Goal: Information Seeking & Learning: Learn about a topic

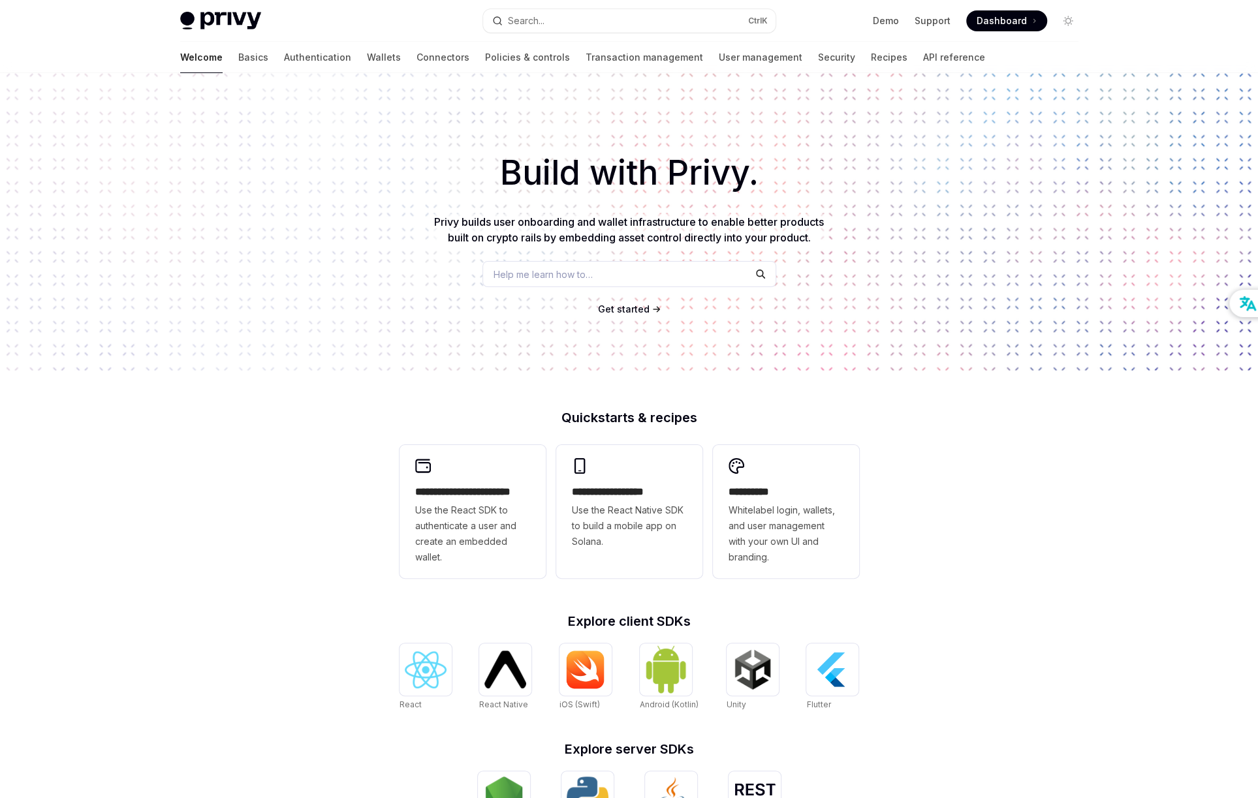
click at [407, 12] on div "Privy Docs home page" at bounding box center [326, 21] width 292 height 18
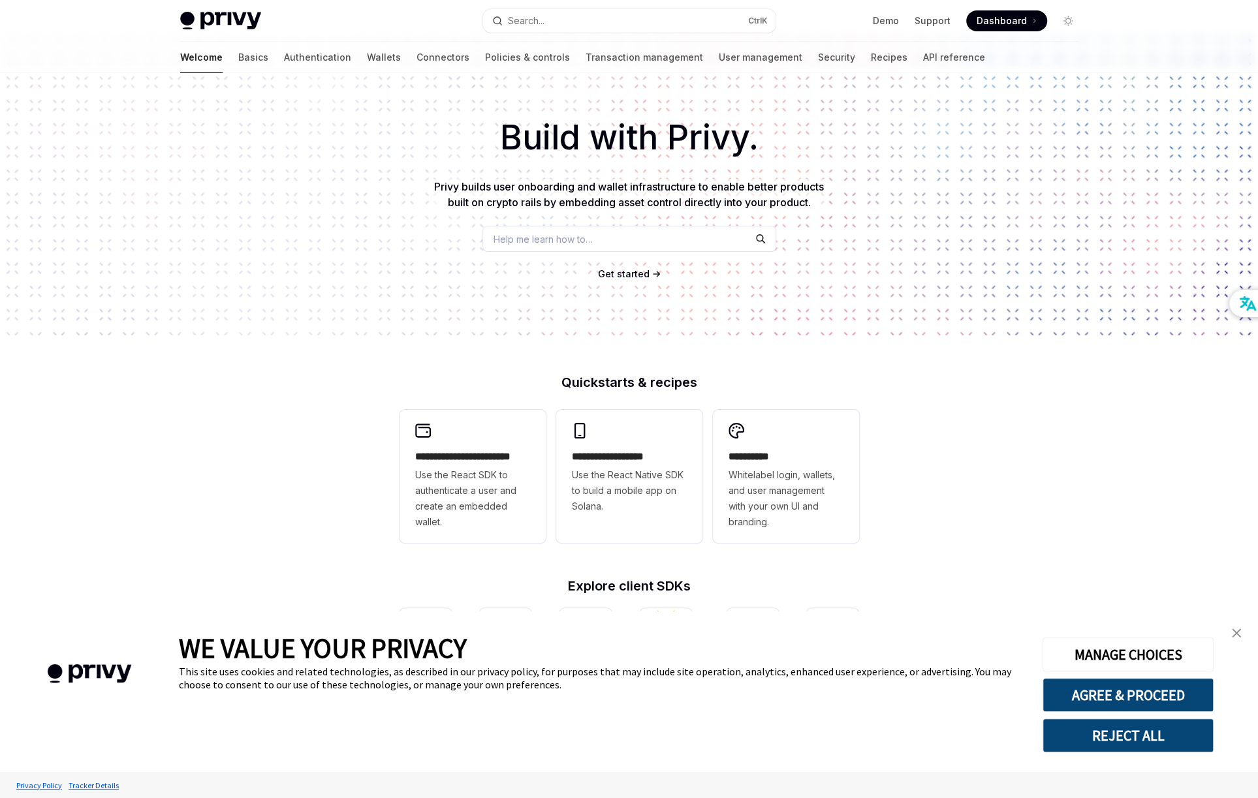
scroll to position [65, 0]
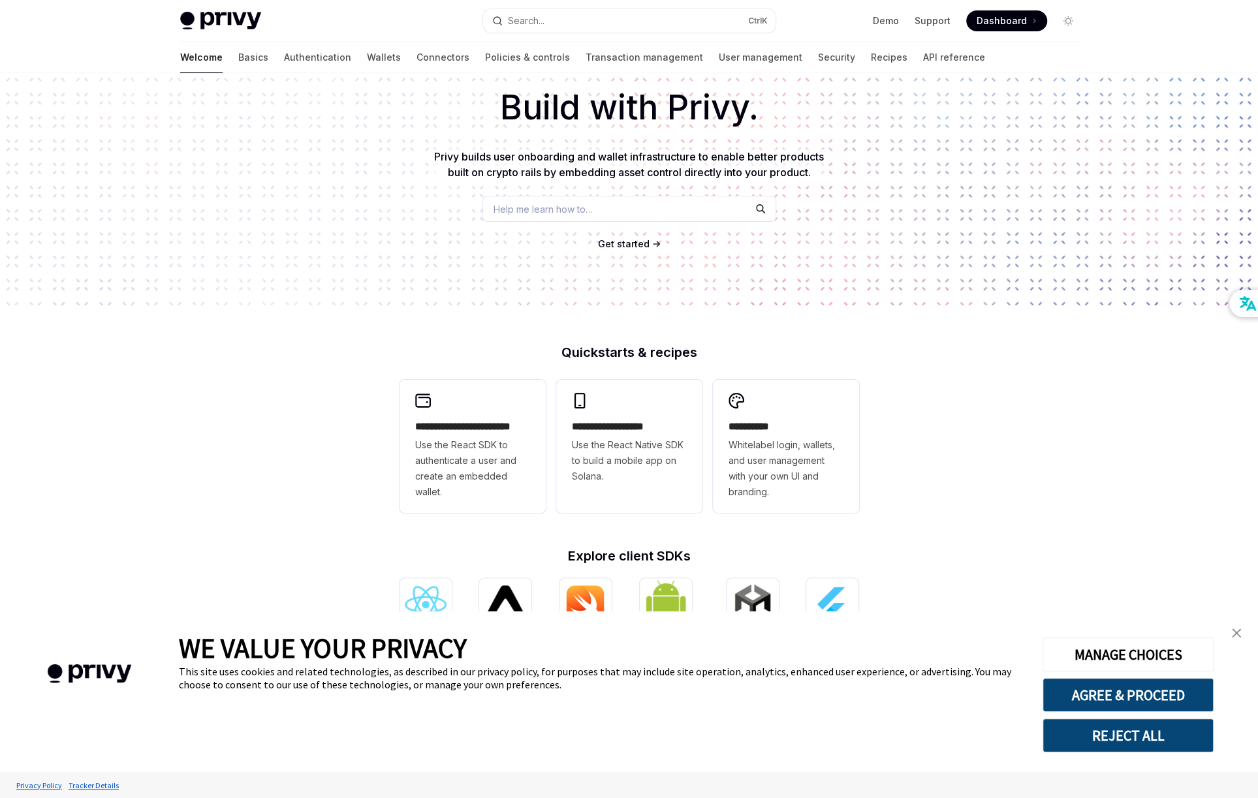
click at [1243, 634] on link "close banner" at bounding box center [1236, 633] width 26 height 26
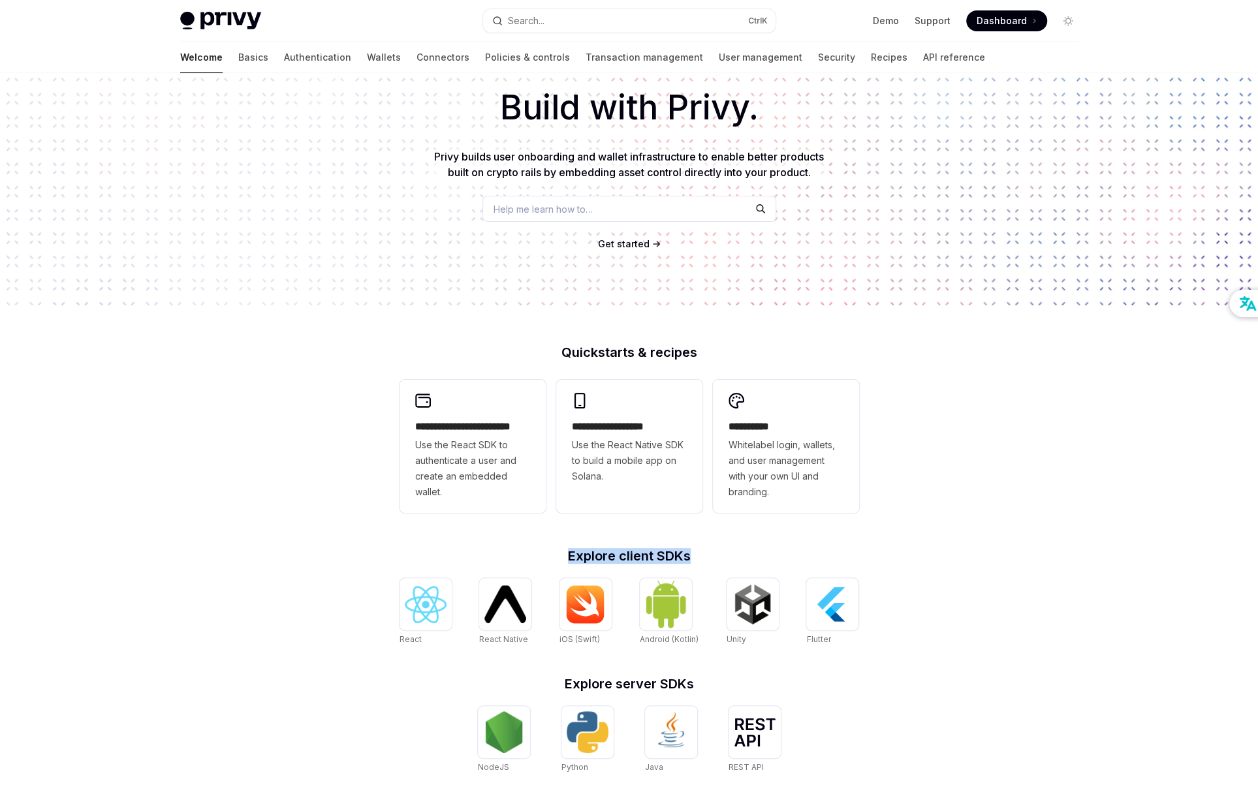
drag, startPoint x: 689, startPoint y: 554, endPoint x: 539, endPoint y: 550, distance: 150.2
click at [539, 550] on h2 "Explore client SDKs" at bounding box center [629, 556] width 460 height 13
click at [255, 544] on div "**********" at bounding box center [629, 490] width 1258 height 965
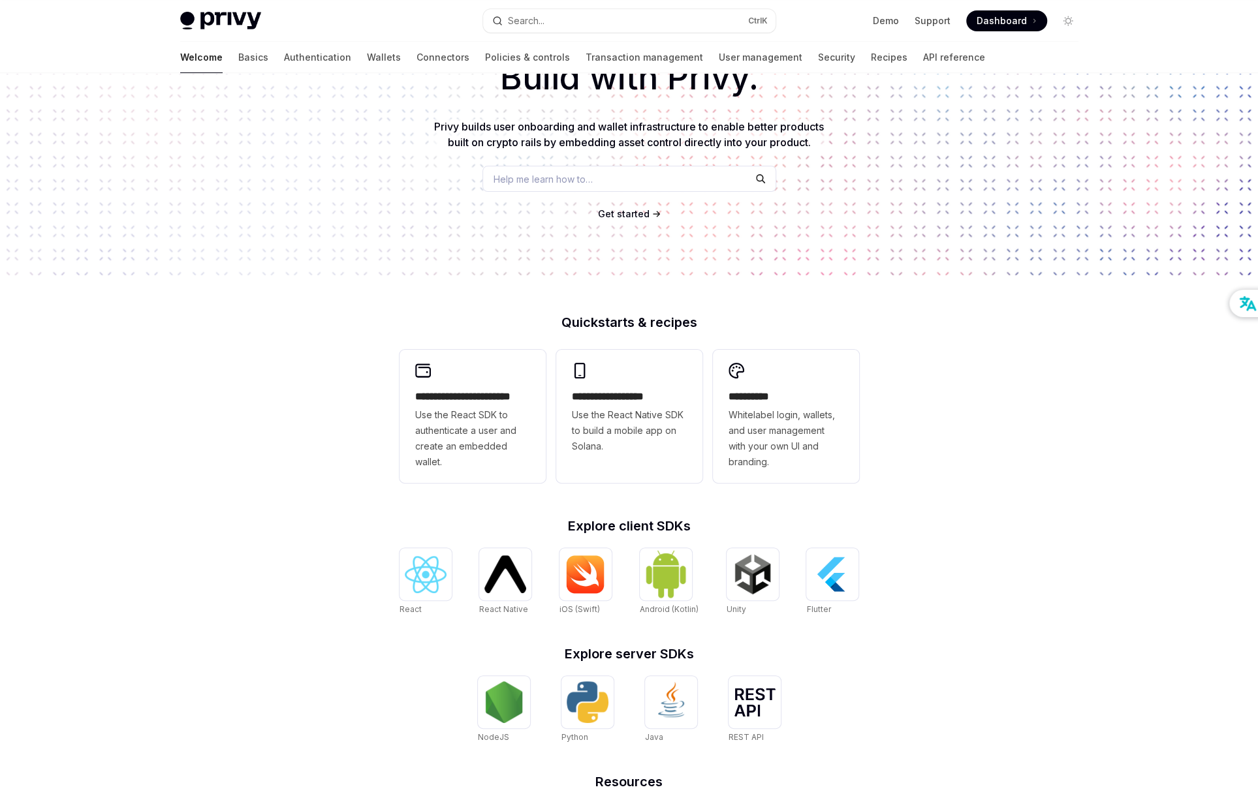
scroll to position [0, 0]
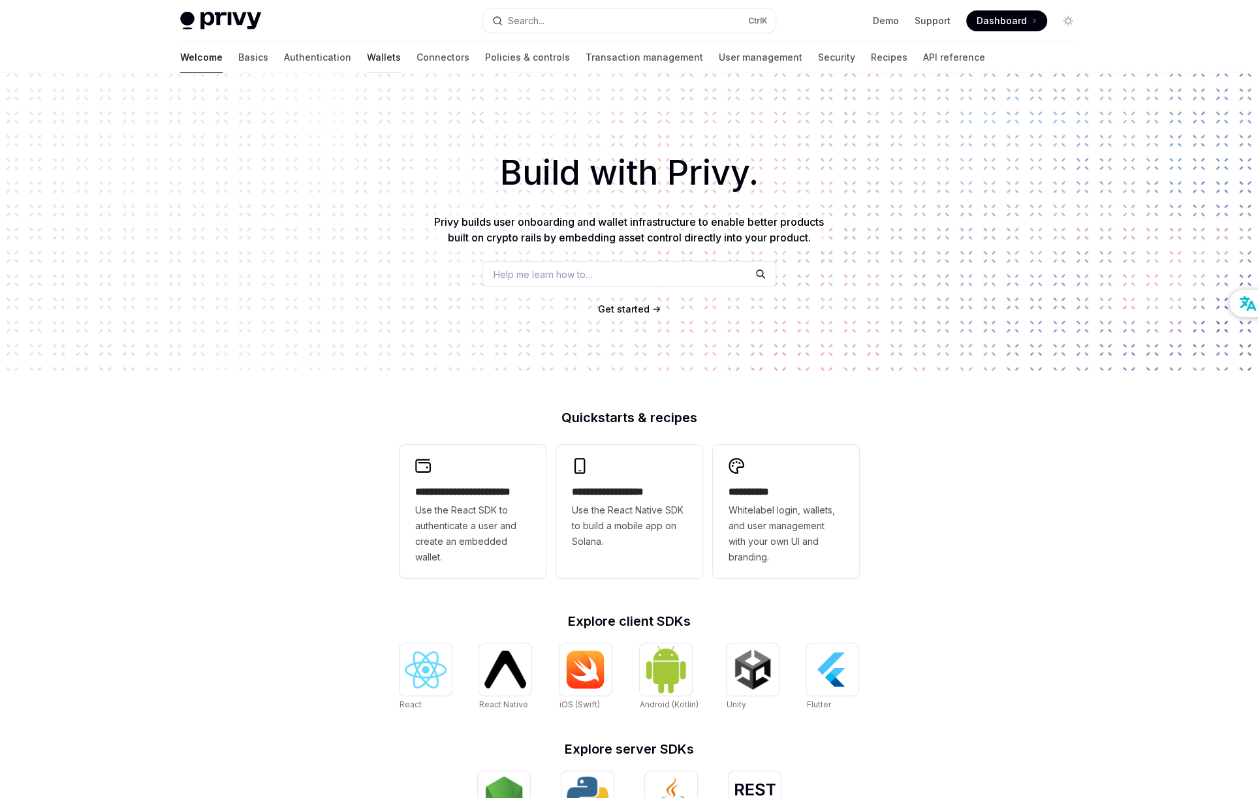
click at [367, 52] on link "Wallets" at bounding box center [384, 57] width 34 height 31
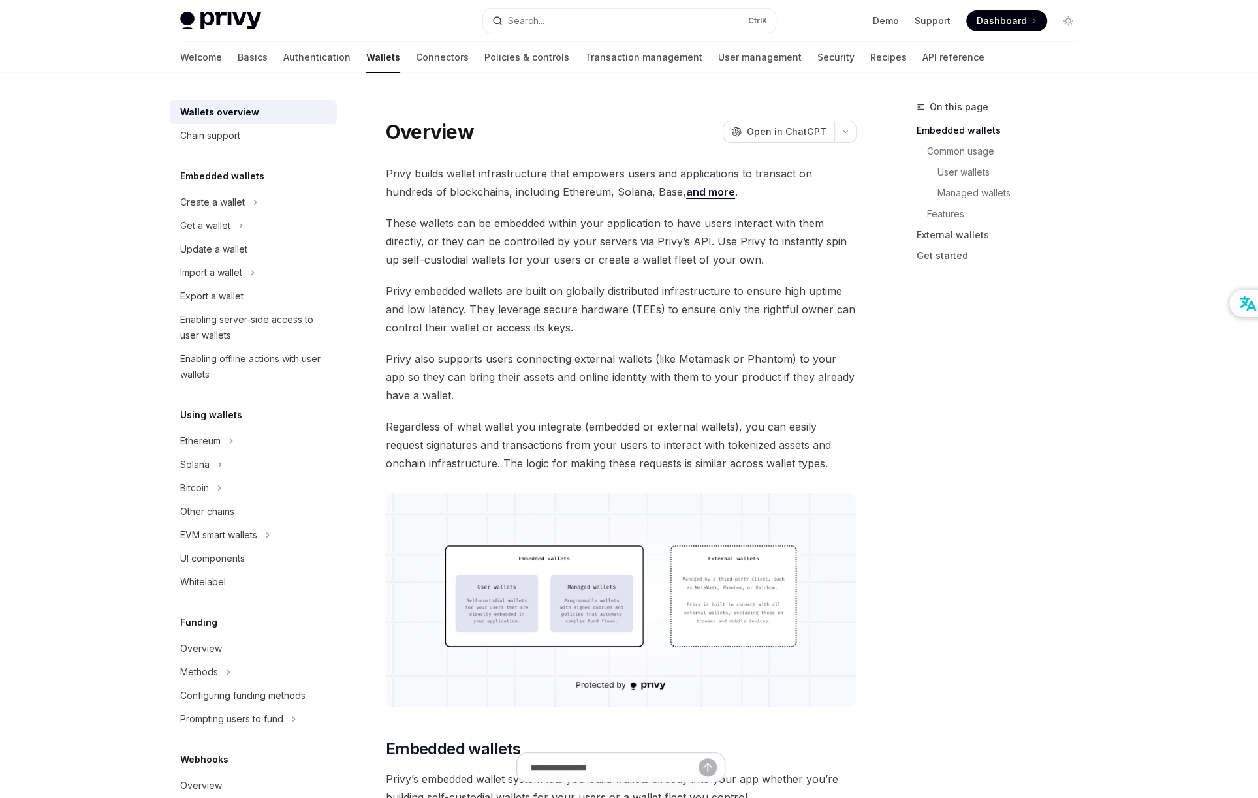
click at [1097, 31] on div "Privy Docs home page Search... Ctrl K Demo Support Dashboard Dashboard Search..." at bounding box center [629, 21] width 961 height 42
click at [998, 429] on div "On this page Embedded wallets Common usage User wallets Managed wallets Feature…" at bounding box center [989, 448] width 198 height 699
type textarea "*"
click at [1038, 84] on div "On this page Embedded wallets Common usage User wallets Managed wallets Feature…" at bounding box center [1002, 175] width 172 height 204
drag, startPoint x: 1149, startPoint y: 25, endPoint x: 1116, endPoint y: 0, distance: 41.9
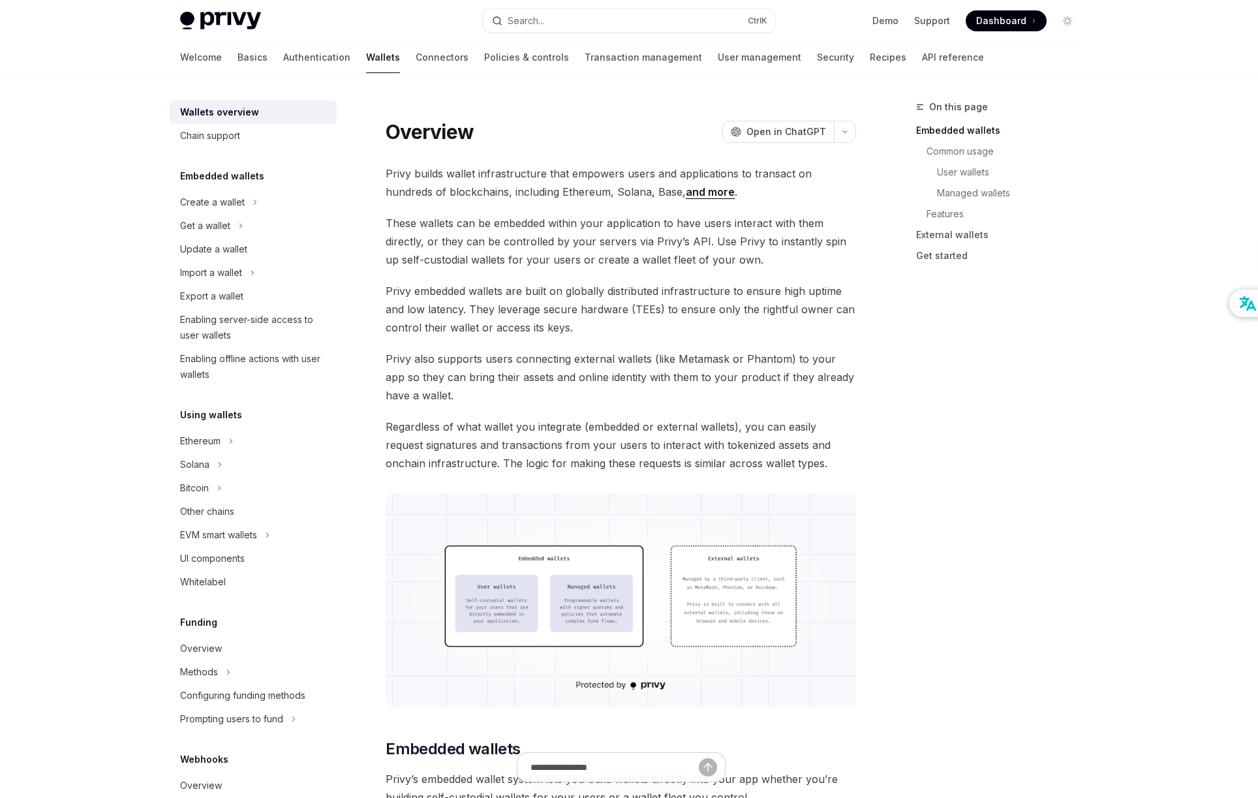
click at [1149, 25] on div at bounding box center [629, 36] width 1258 height 73
click at [1138, 23] on div at bounding box center [629, 36] width 1258 height 73
